Goal: Navigation & Orientation: Go to known website

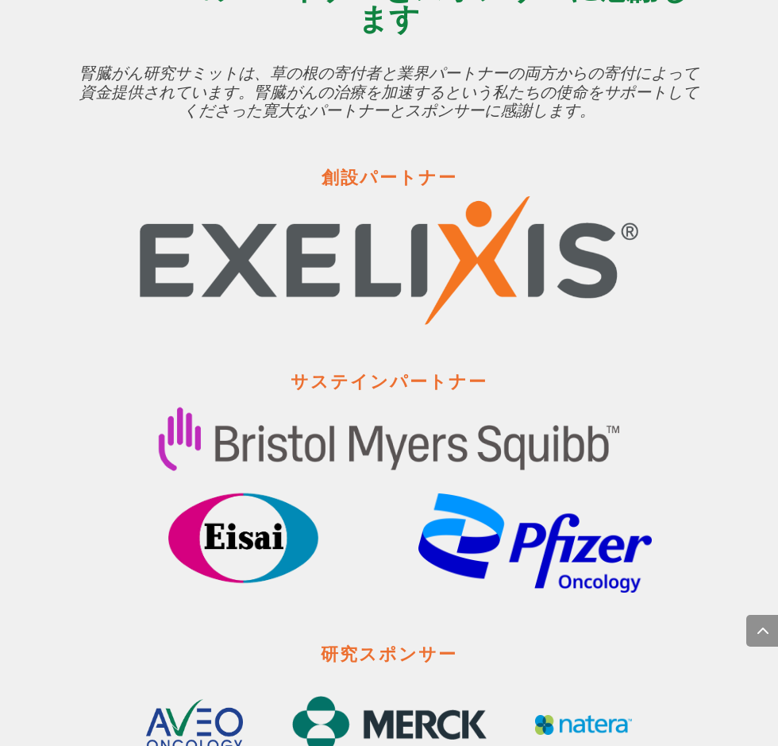
scroll to position [3573, 0]
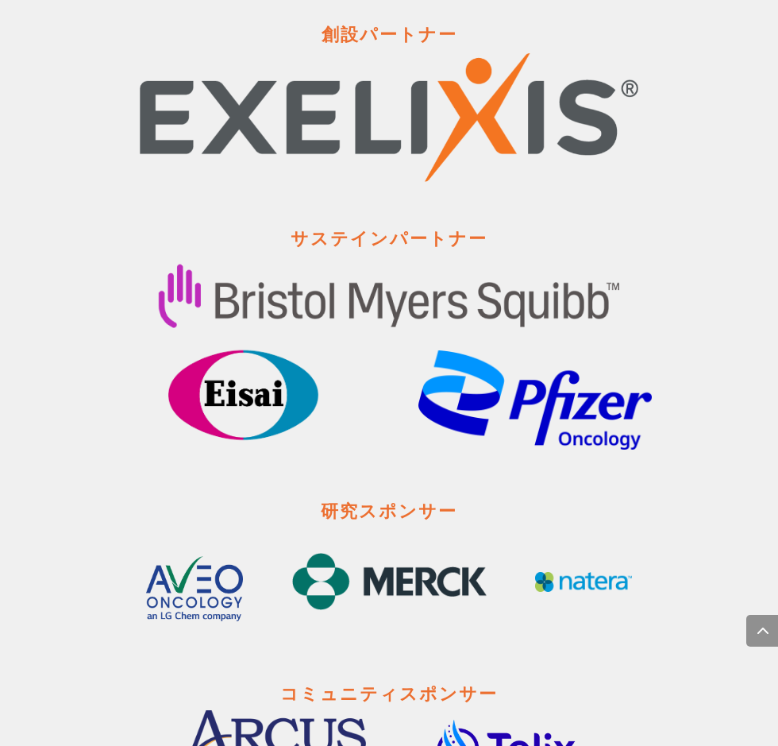
click at [758, 619] on span at bounding box center [762, 631] width 32 height 32
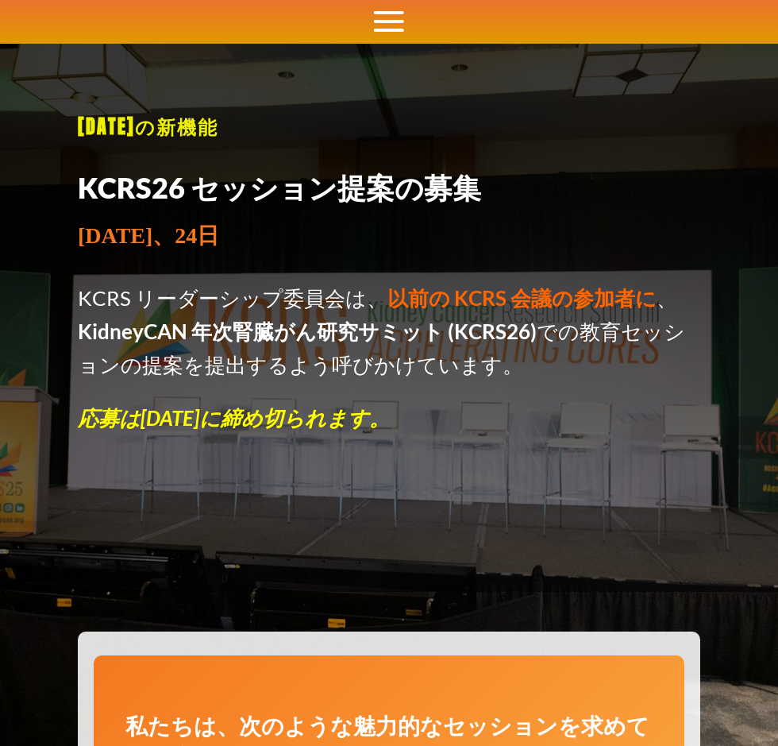
scroll to position [0, 0]
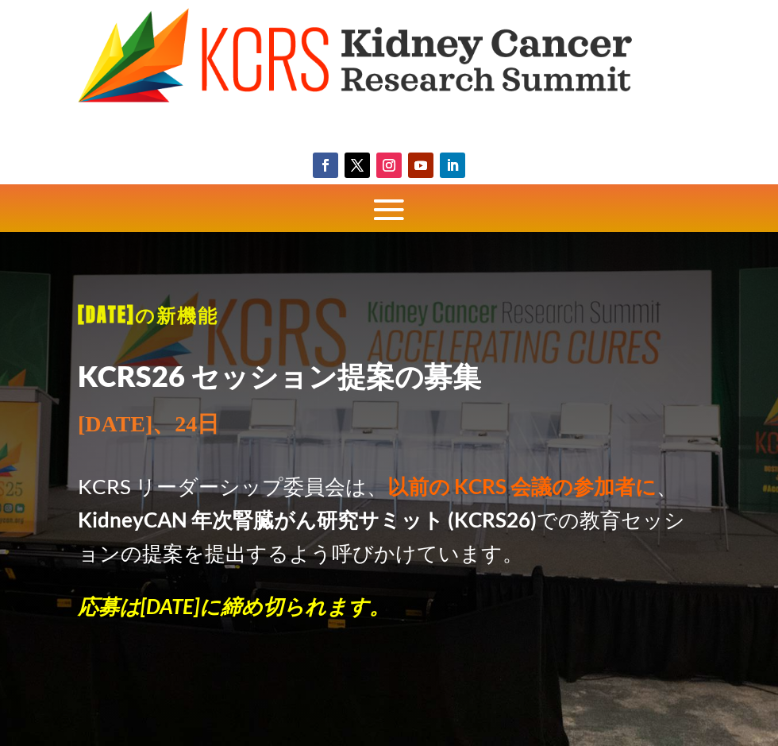
click at [0, 0] on li "家" at bounding box center [0, 0] width 0 height 0
click at [0, 0] on link "家" at bounding box center [0, 0] width 0 height 0
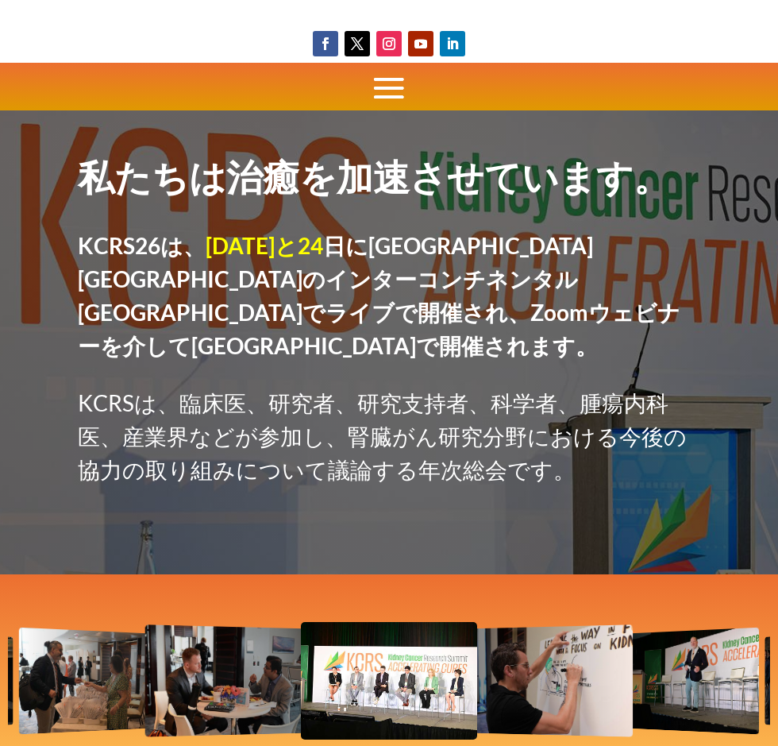
scroll to position [127, 0]
